Goal: Task Accomplishment & Management: Manage account settings

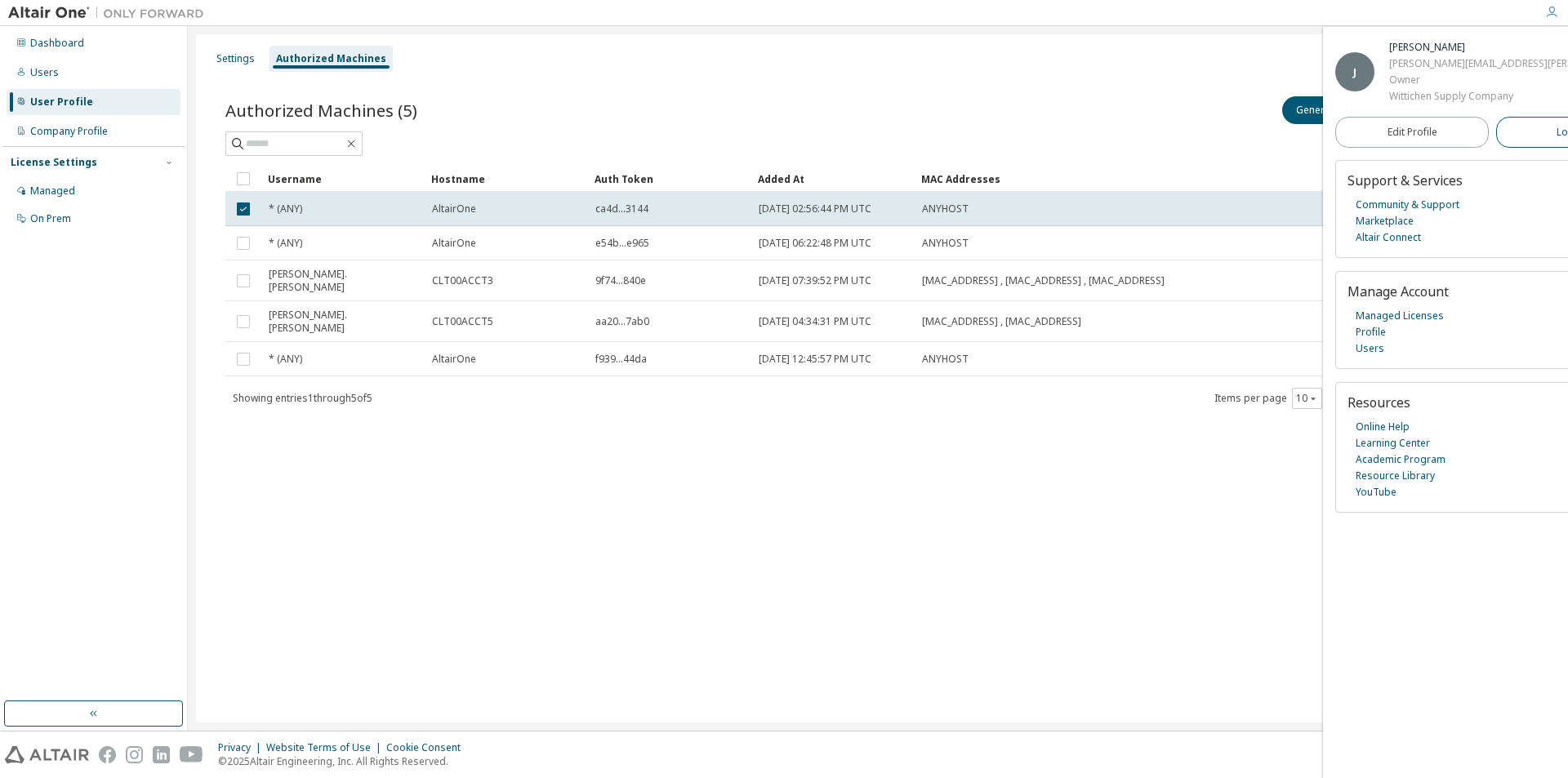
click at [1556, 130] on span "Logout" at bounding box center [1573, 132] width 33 height 17
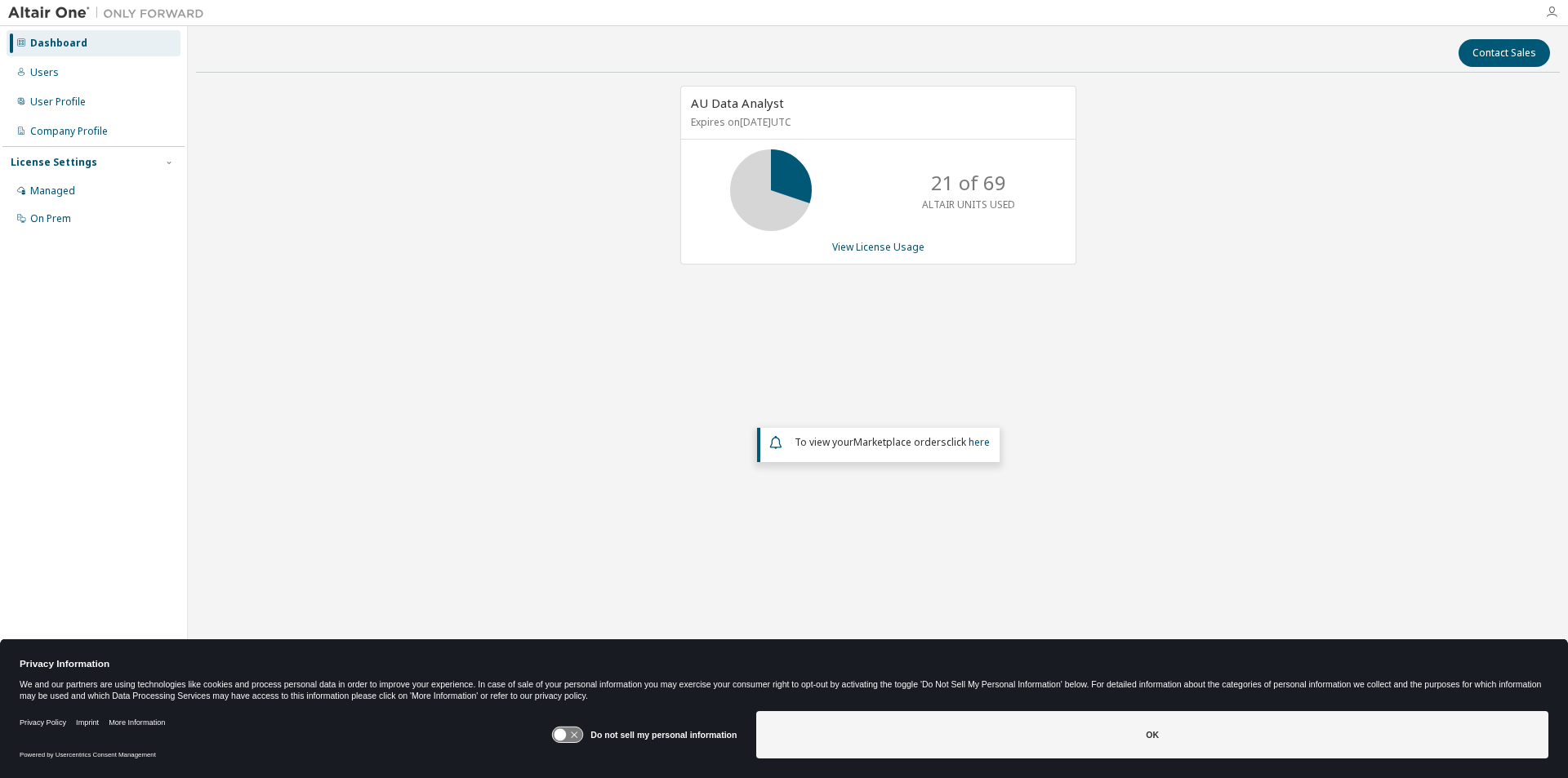
click at [1548, 12] on icon "button" at bounding box center [1551, 12] width 13 height 13
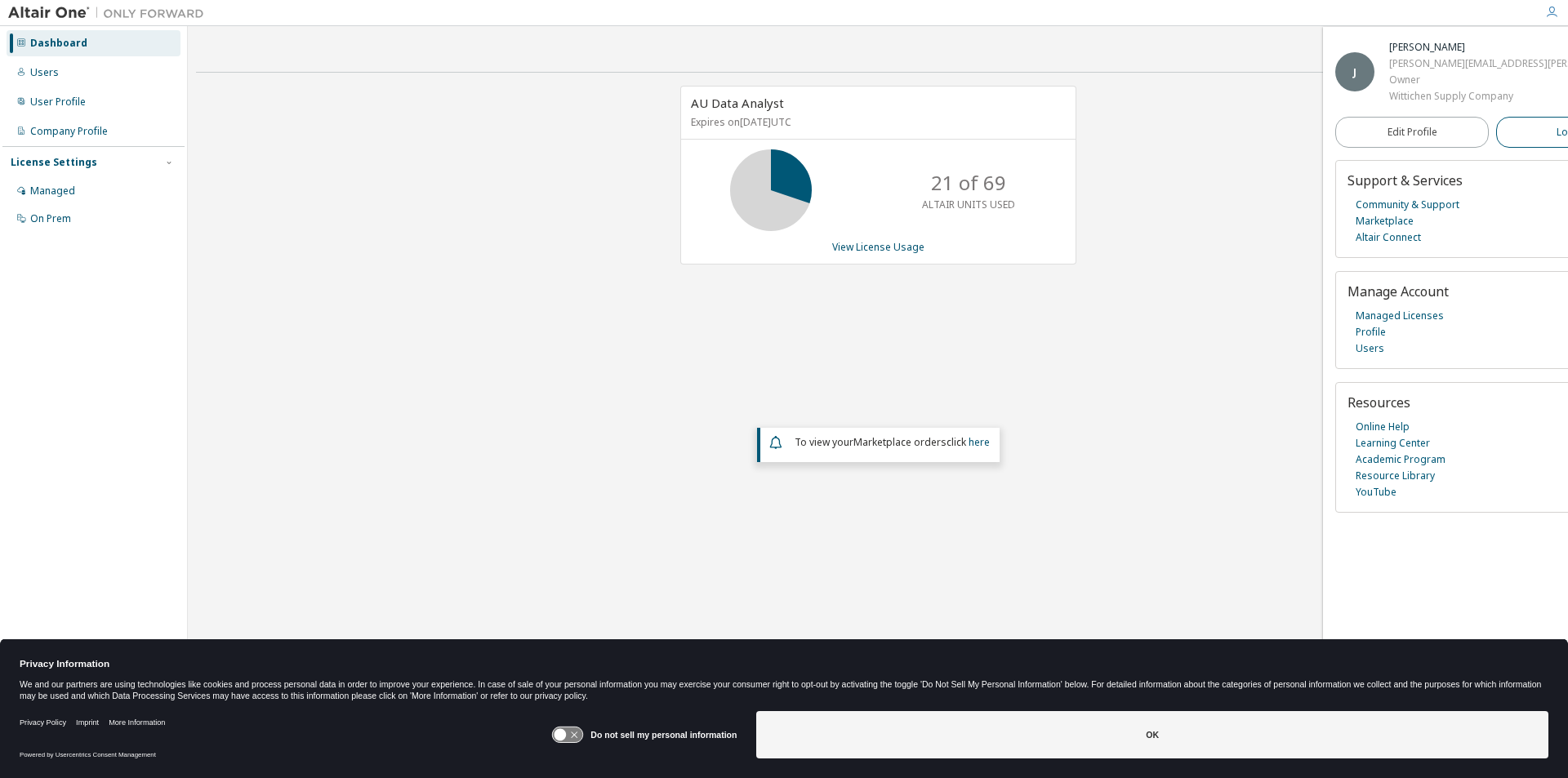
click at [1556, 130] on span "Logout" at bounding box center [1573, 132] width 33 height 17
